Goal: Use online tool/utility: Use online tool/utility

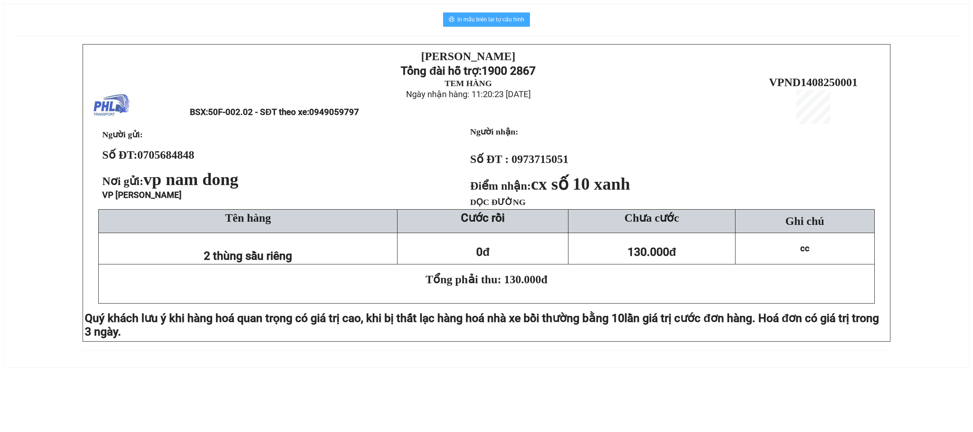
click at [501, 16] on span "In mẫu biên lai tự cấu hình" at bounding box center [490, 19] width 67 height 9
